Goal: Information Seeking & Learning: Learn about a topic

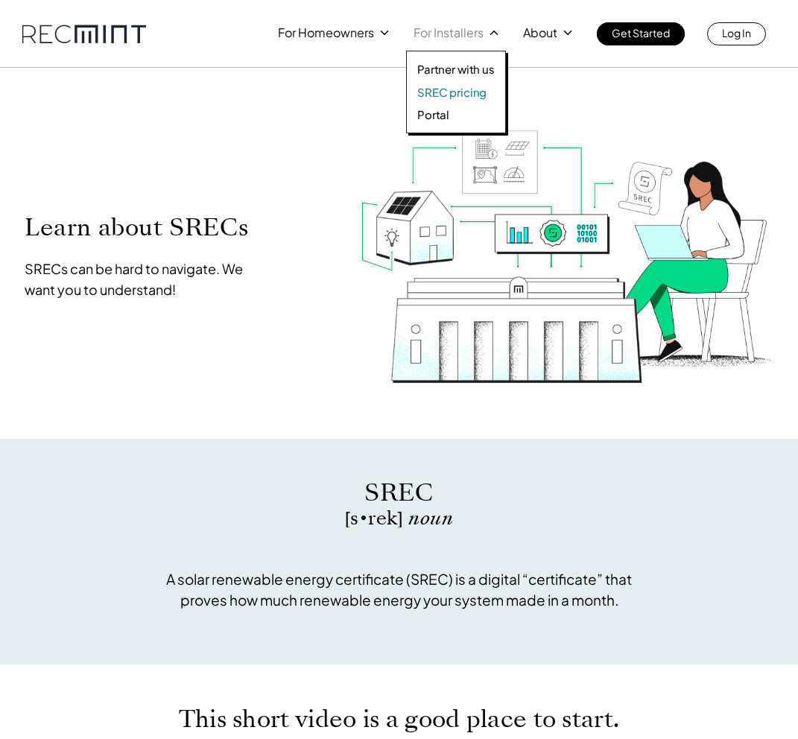
click at [457, 90] on p "SREC pricing" at bounding box center [451, 92] width 69 height 15
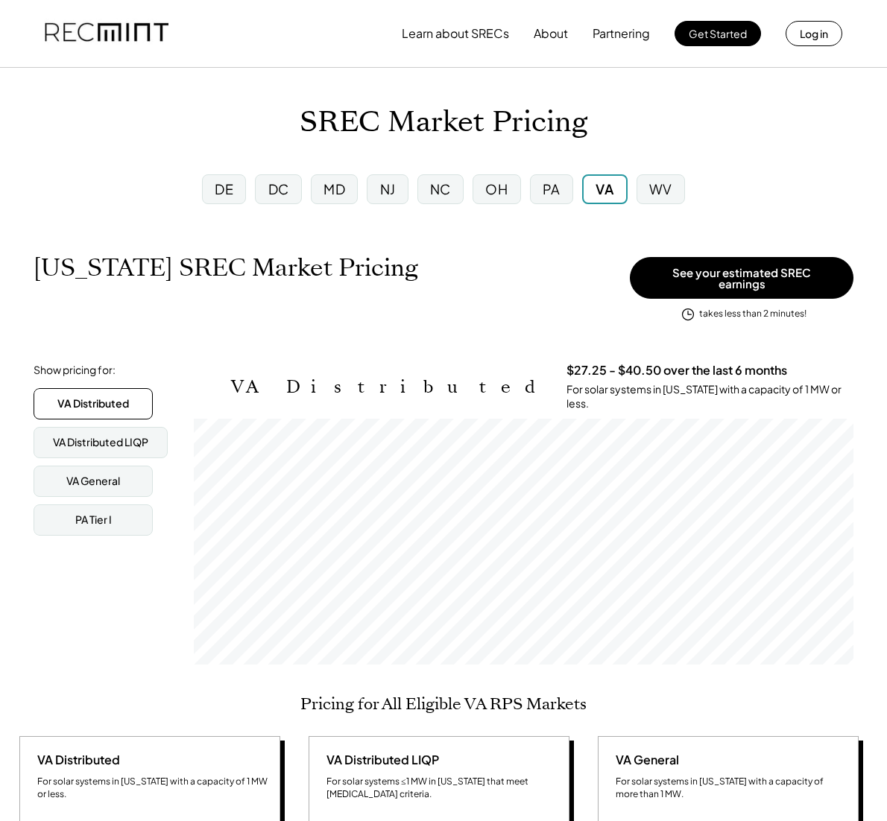
scroll to position [246, 659]
click at [209, 180] on div "DE" at bounding box center [224, 189] width 44 height 30
